Goal: Transaction & Acquisition: Purchase product/service

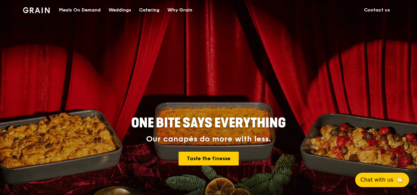
click at [81, 9] on div "Meals On Demand" at bounding box center [80, 10] width 42 height 20
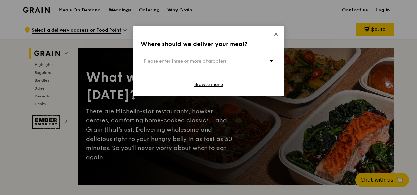
click at [273, 61] on icon at bounding box center [271, 61] width 4 height 2
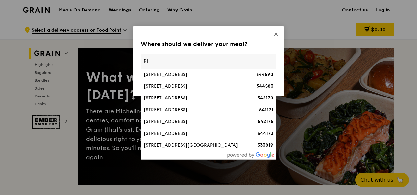
type input "R"
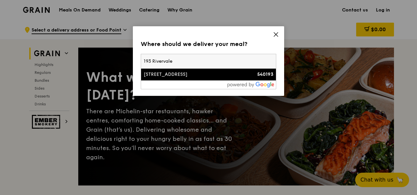
type input "193 Rivervale"
click at [207, 75] on div "[STREET_ADDRESS]" at bounding box center [192, 74] width 97 height 7
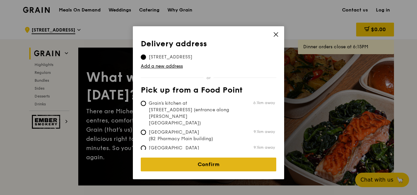
click at [189, 158] on link "Confirm" at bounding box center [209, 165] width 136 height 14
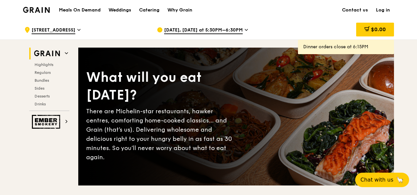
click at [245, 31] on icon at bounding box center [246, 30] width 3 height 6
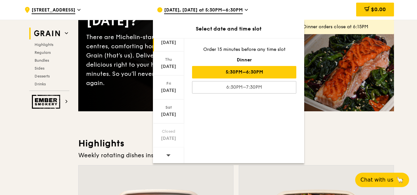
scroll to position [78, 0]
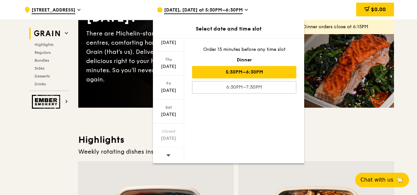
click at [169, 153] on icon at bounding box center [168, 155] width 5 height 5
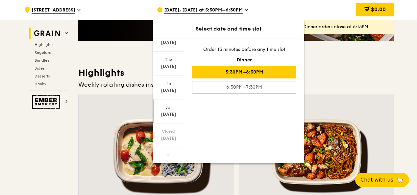
scroll to position [160, 0]
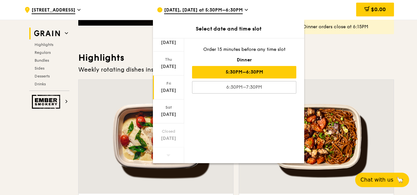
click at [167, 86] on div "[DATE]" at bounding box center [168, 88] width 31 height 24
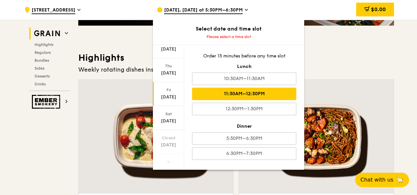
click at [232, 93] on div "11:30AM–12:30PM" at bounding box center [244, 94] width 104 height 13
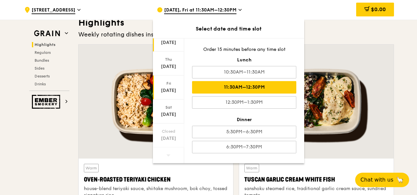
scroll to position [222, 0]
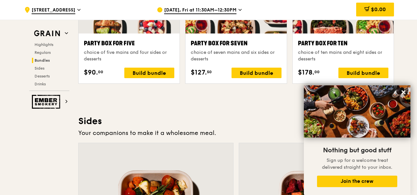
scroll to position [1376, 0]
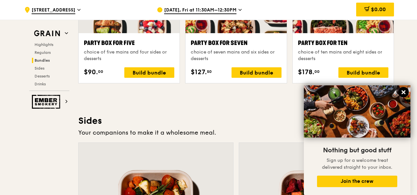
click at [402, 94] on icon at bounding box center [404, 92] width 4 height 4
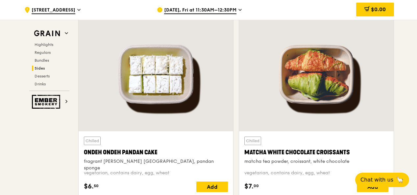
scroll to position [1868, 0]
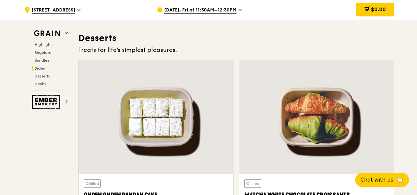
click at [209, 9] on span "[DATE], Fri at 11:30AM–12:30PM" at bounding box center [200, 10] width 72 height 7
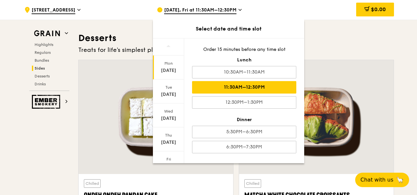
click at [169, 72] on div "[DATE]" at bounding box center [168, 70] width 29 height 7
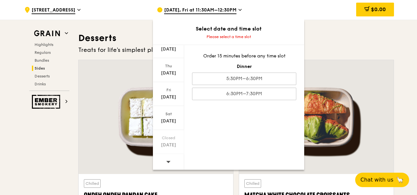
scroll to position [1886, 0]
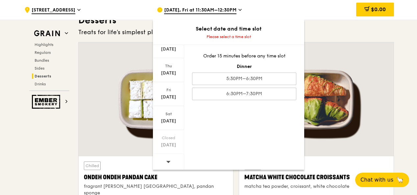
click at [167, 161] on icon at bounding box center [168, 162] width 4 height 2
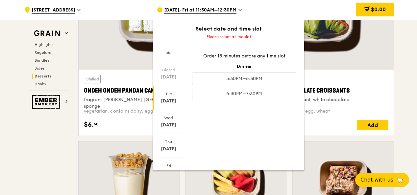
scroll to position [1972, 0]
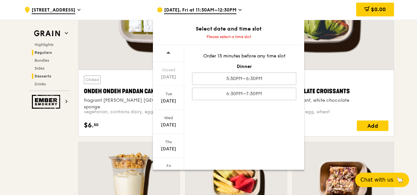
click at [48, 54] on span "Regulars" at bounding box center [43, 52] width 17 height 5
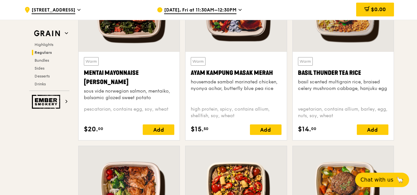
scroll to position [632, 0]
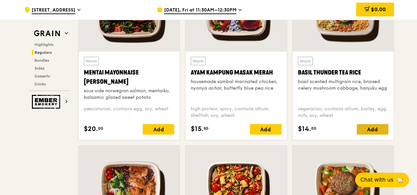
click at [373, 127] on div "Add" at bounding box center [373, 129] width 32 height 11
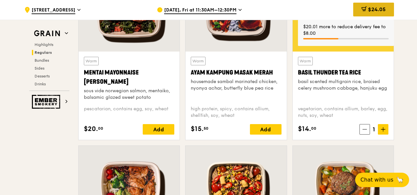
click at [373, 5] on div "$24.05" at bounding box center [373, 10] width 41 height 14
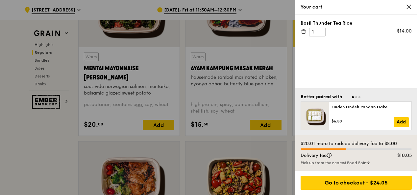
scroll to position [635, 0]
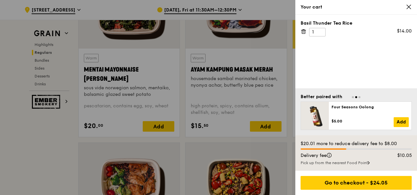
click at [410, 5] on icon at bounding box center [409, 7] width 6 height 6
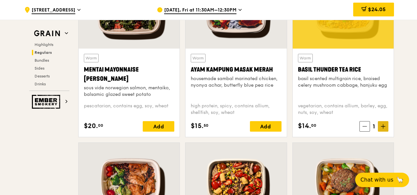
click at [386, 128] on span at bounding box center [383, 126] width 11 height 11
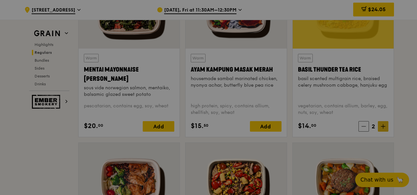
type input "2"
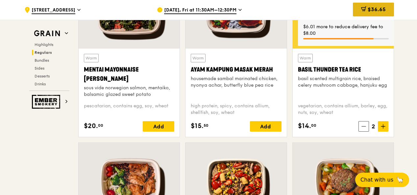
click at [386, 8] on div "$36.65" at bounding box center [373, 10] width 41 height 14
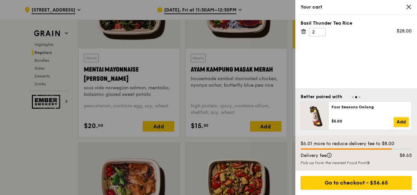
click at [408, 6] on icon at bounding box center [409, 7] width 4 height 4
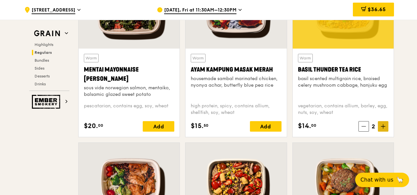
click at [384, 122] on span at bounding box center [383, 126] width 11 height 11
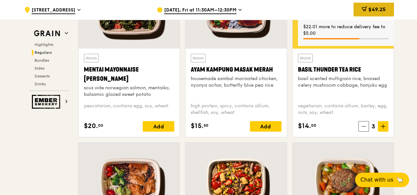
click at [373, 7] on span "$49.25" at bounding box center [376, 9] width 17 height 6
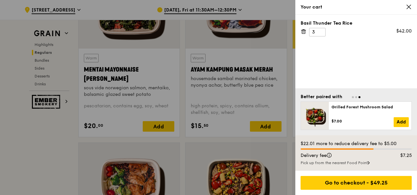
click at [45, 170] on div at bounding box center [208, 97] width 417 height 195
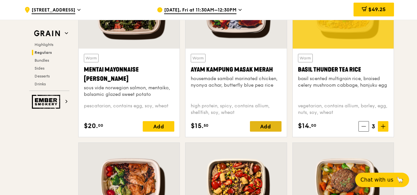
click at [270, 127] on div "Add" at bounding box center [266, 126] width 32 height 11
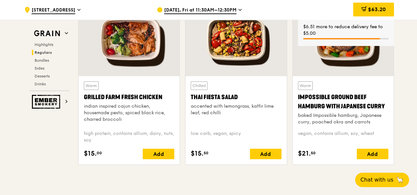
scroll to position [780, 0]
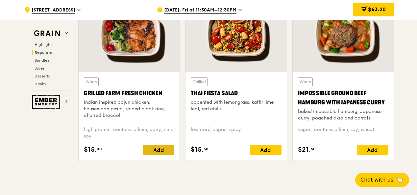
click at [158, 149] on div "Add" at bounding box center [159, 150] width 32 height 11
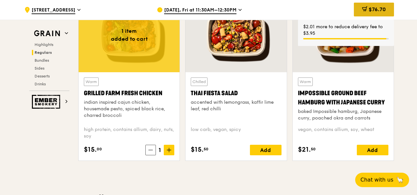
click at [375, 11] on span "$76.70" at bounding box center [377, 9] width 17 height 6
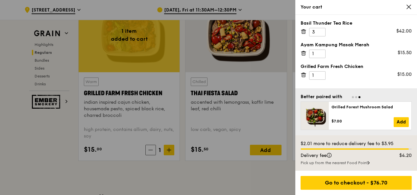
click at [59, 158] on div at bounding box center [208, 97] width 417 height 195
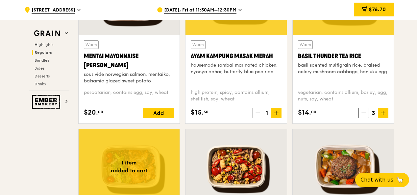
scroll to position [650, 0]
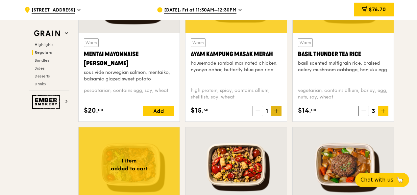
click at [278, 110] on icon at bounding box center [276, 111] width 5 height 5
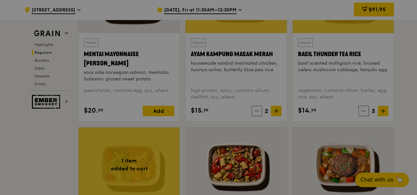
type input "2"
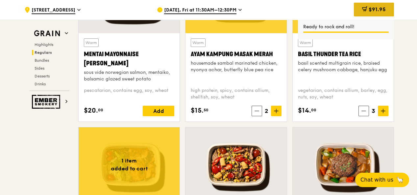
click at [379, 10] on span "$91.95" at bounding box center [377, 9] width 17 height 6
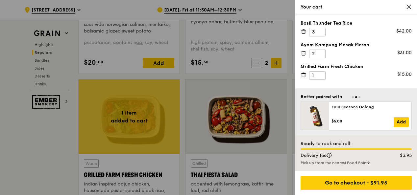
scroll to position [700, 0]
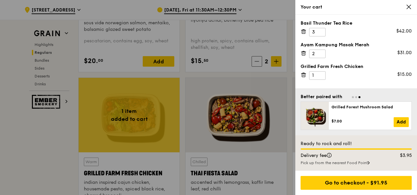
click at [409, 7] on icon at bounding box center [409, 7] width 6 height 6
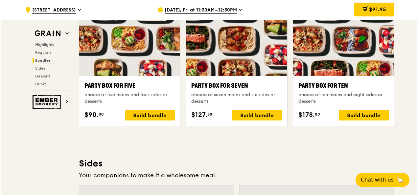
scroll to position [1330, 0]
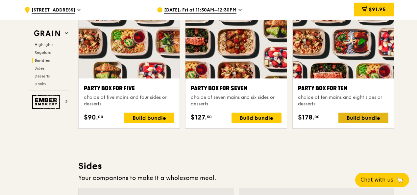
click at [363, 116] on div "Build bundle" at bounding box center [364, 118] width 50 height 11
click at [366, 118] on div "Build bundle" at bounding box center [364, 118] width 50 height 11
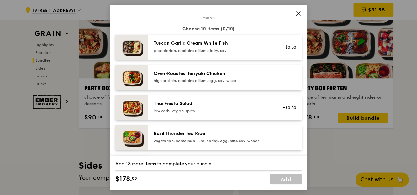
scroll to position [33, 0]
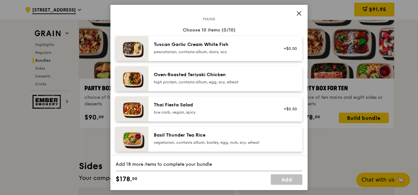
click at [298, 13] on icon at bounding box center [299, 14] width 6 height 6
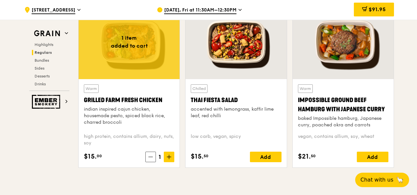
scroll to position [776, 0]
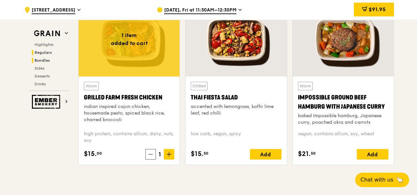
click at [44, 60] on span "Bundles" at bounding box center [42, 60] width 15 height 5
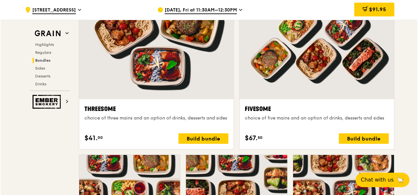
scroll to position [1179, 0]
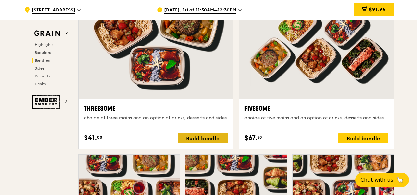
click at [205, 138] on div "Build bundle" at bounding box center [203, 138] width 50 height 11
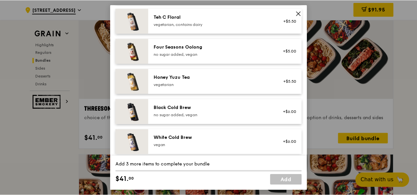
scroll to position [799, 0]
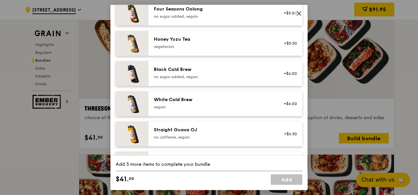
click at [299, 14] on icon at bounding box center [299, 14] width 6 height 6
